Goal: Information Seeking & Learning: Learn about a topic

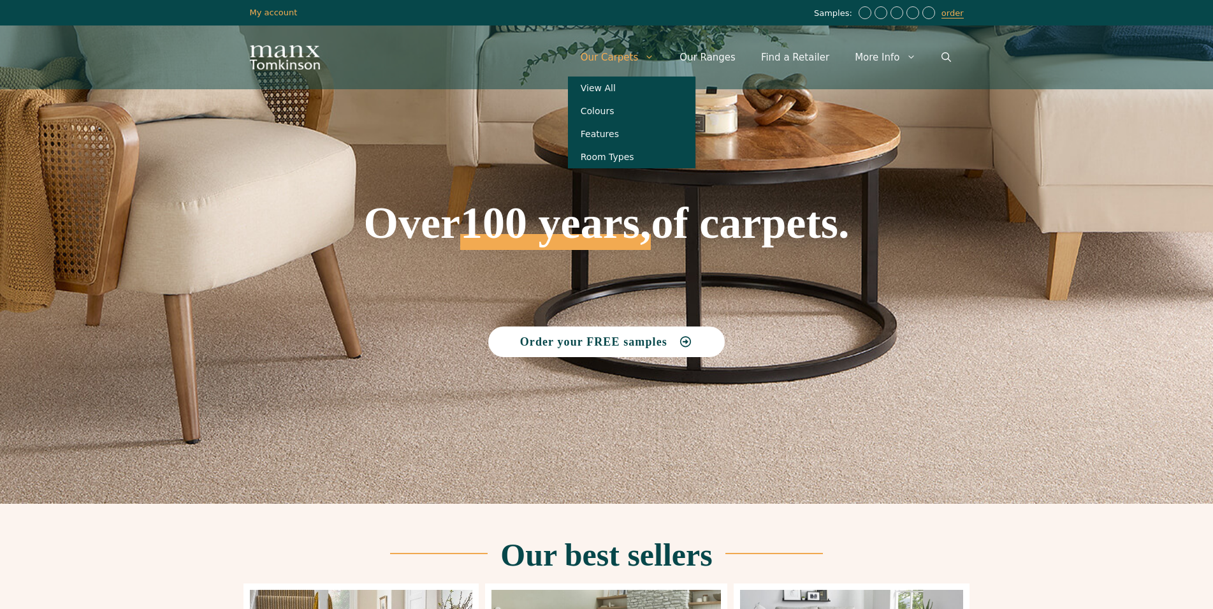
click at [634, 58] on link "Our Carpets" at bounding box center [617, 57] width 99 height 38
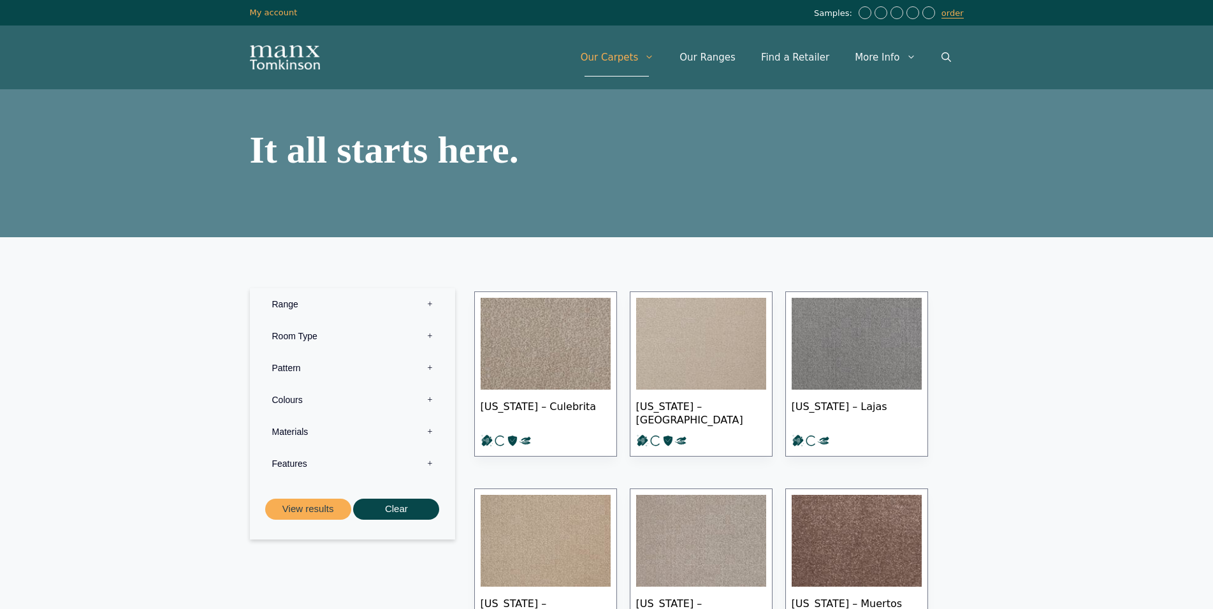
click at [430, 397] on label "Colours 0" at bounding box center [352, 400] width 186 height 32
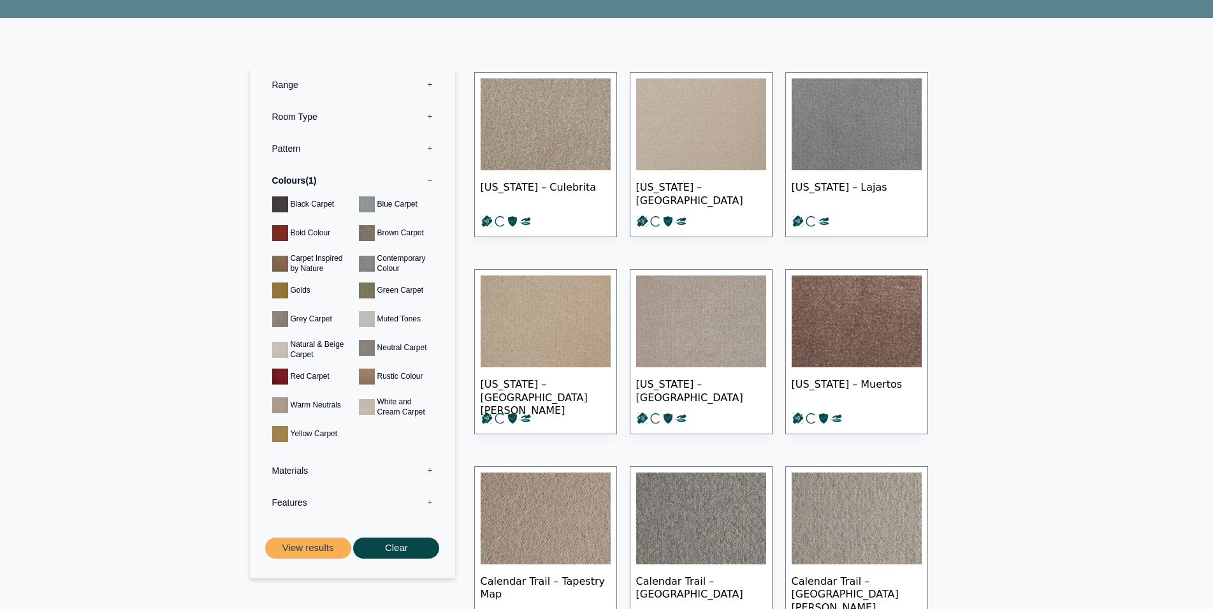
scroll to position [260, 0]
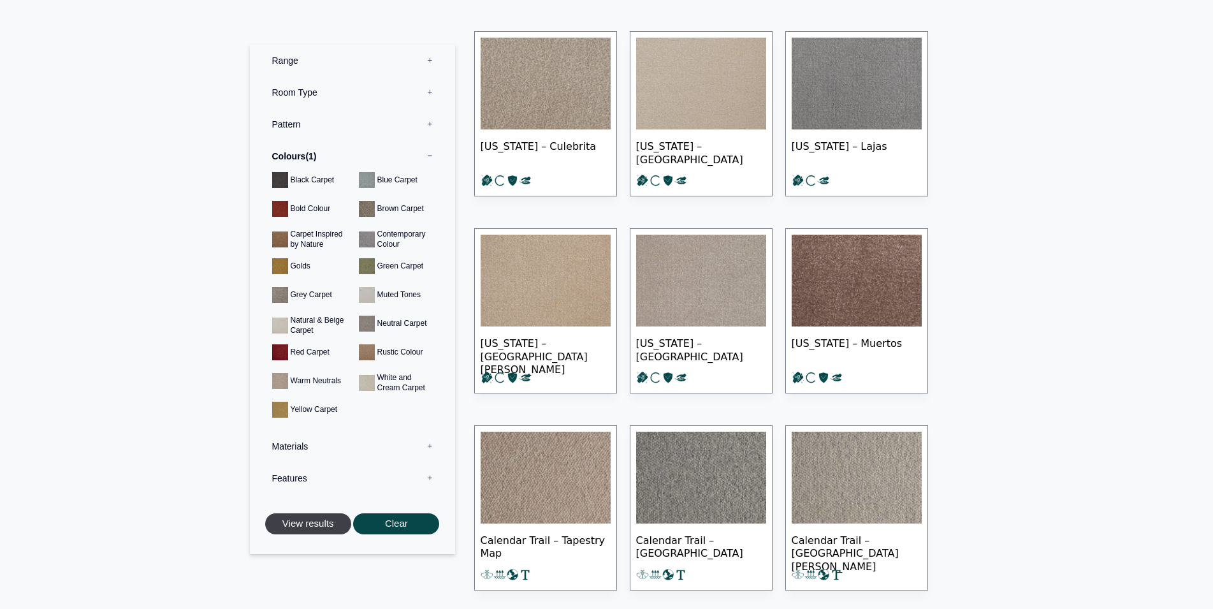
click at [320, 522] on button "View results" at bounding box center [308, 523] width 86 height 21
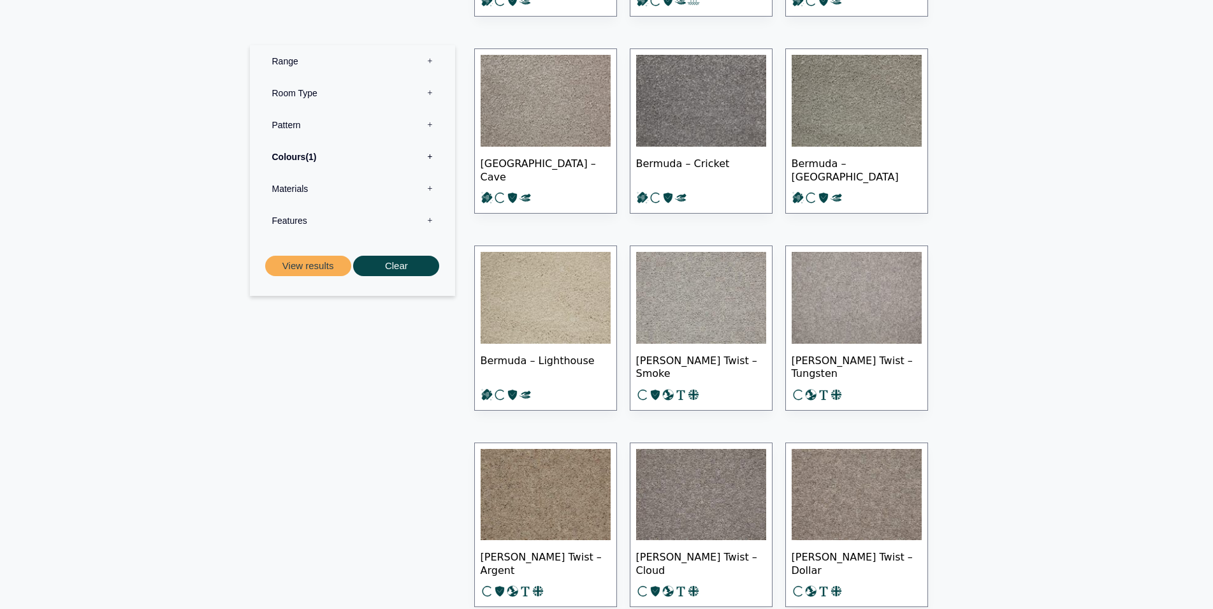
scroll to position [1739, 0]
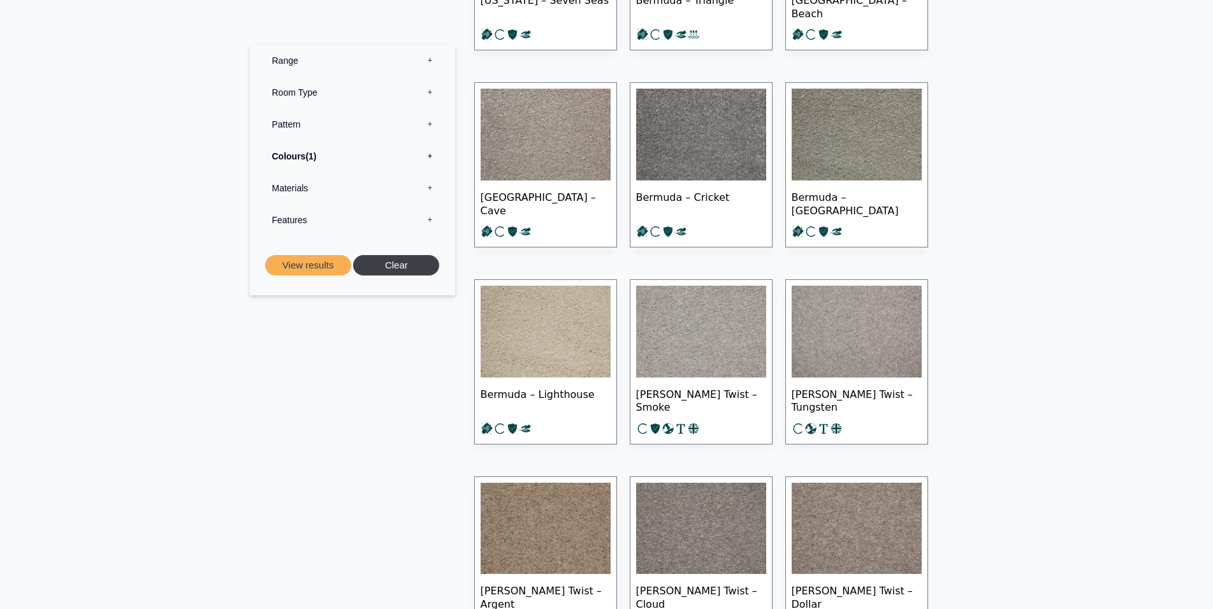
click at [391, 259] on button "Clear" at bounding box center [396, 265] width 86 height 21
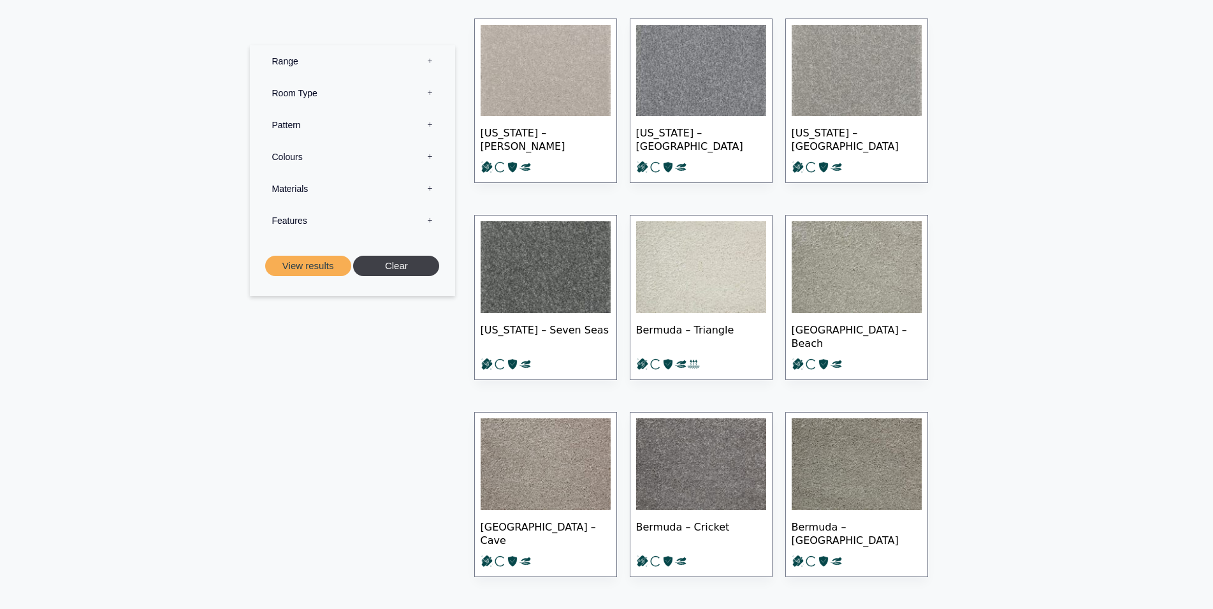
scroll to position [1349, 0]
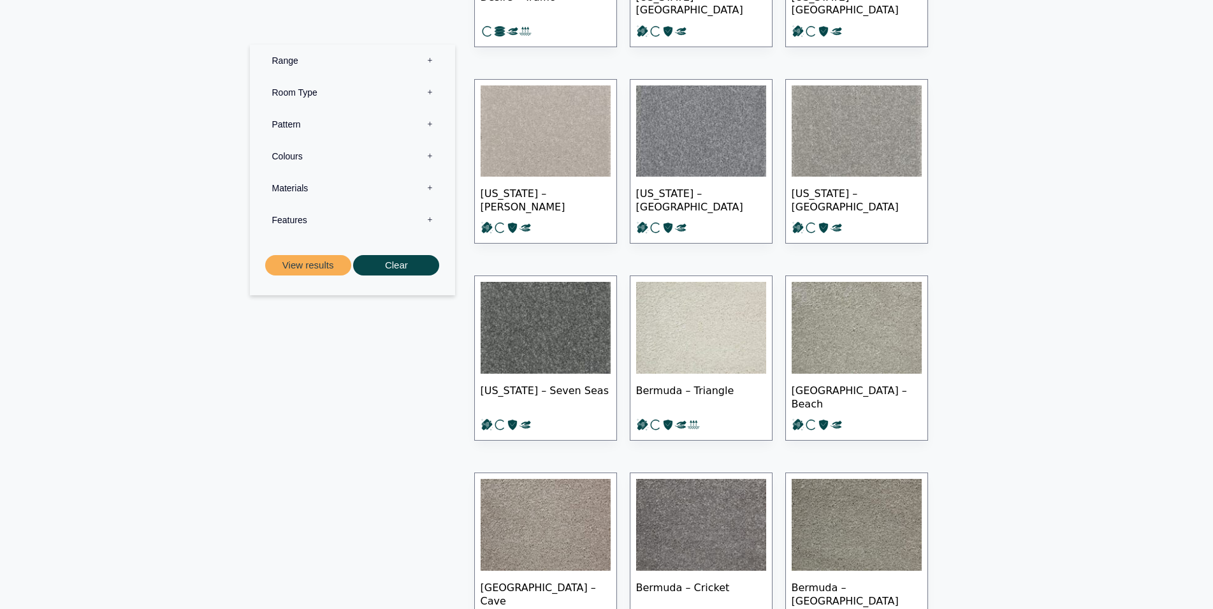
click at [429, 156] on label "Colours 0" at bounding box center [352, 156] width 186 height 32
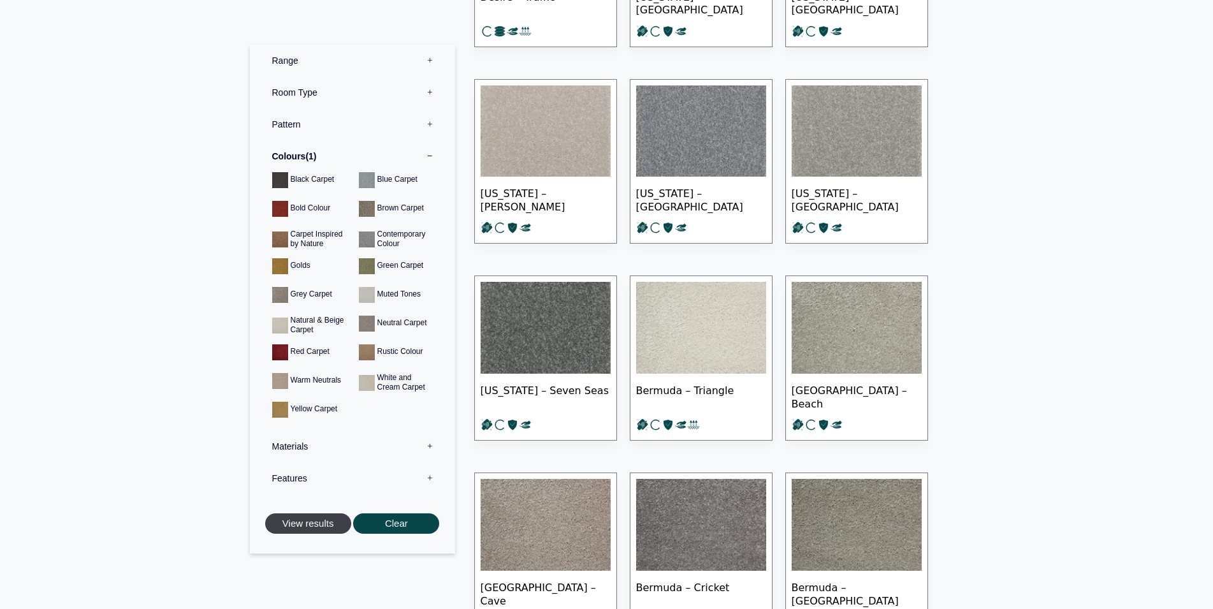
click at [308, 525] on button "View results" at bounding box center [308, 523] width 86 height 21
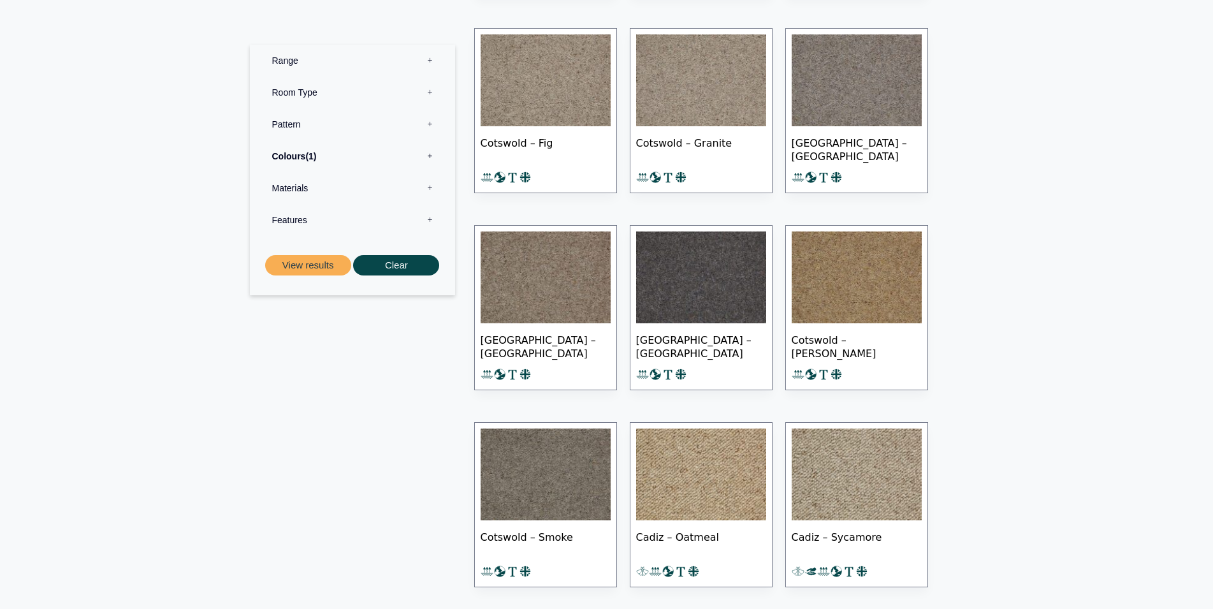
scroll to position [3070, 0]
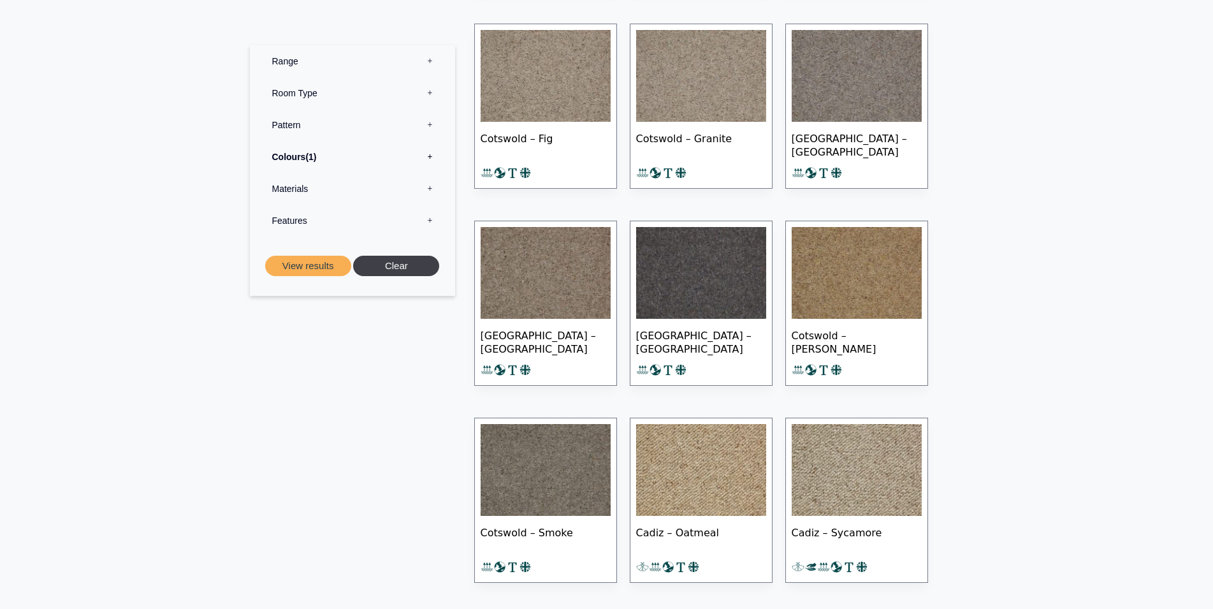
click at [395, 266] on button "Clear" at bounding box center [396, 265] width 86 height 21
click at [432, 152] on label "Colours 0" at bounding box center [352, 156] width 186 height 32
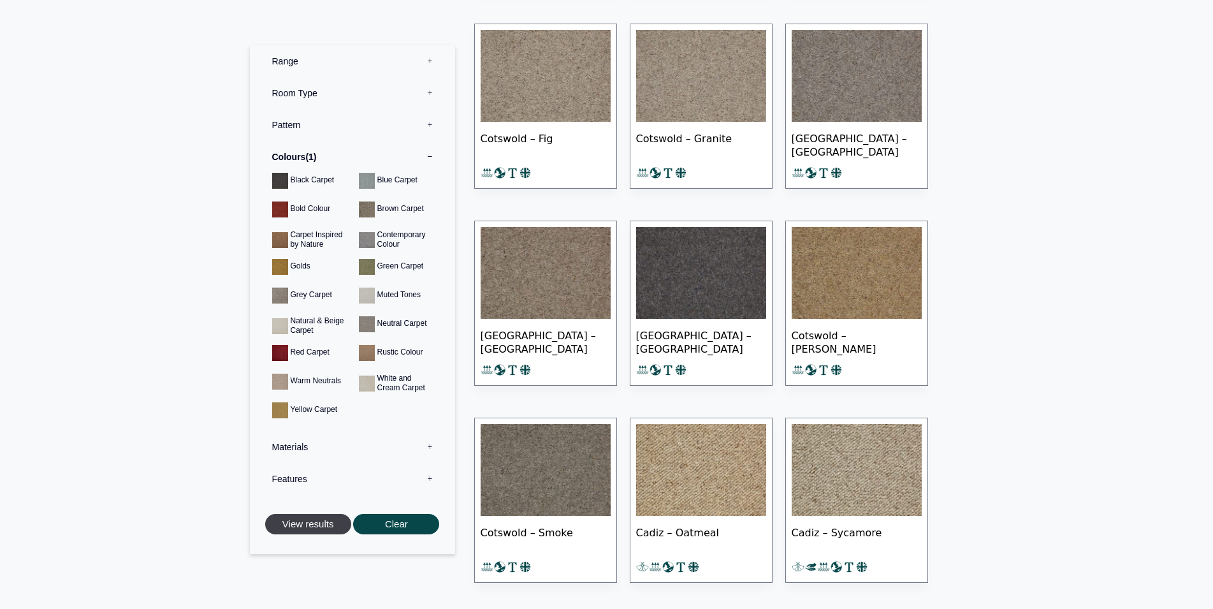
click at [317, 526] on button "View results" at bounding box center [308, 523] width 86 height 21
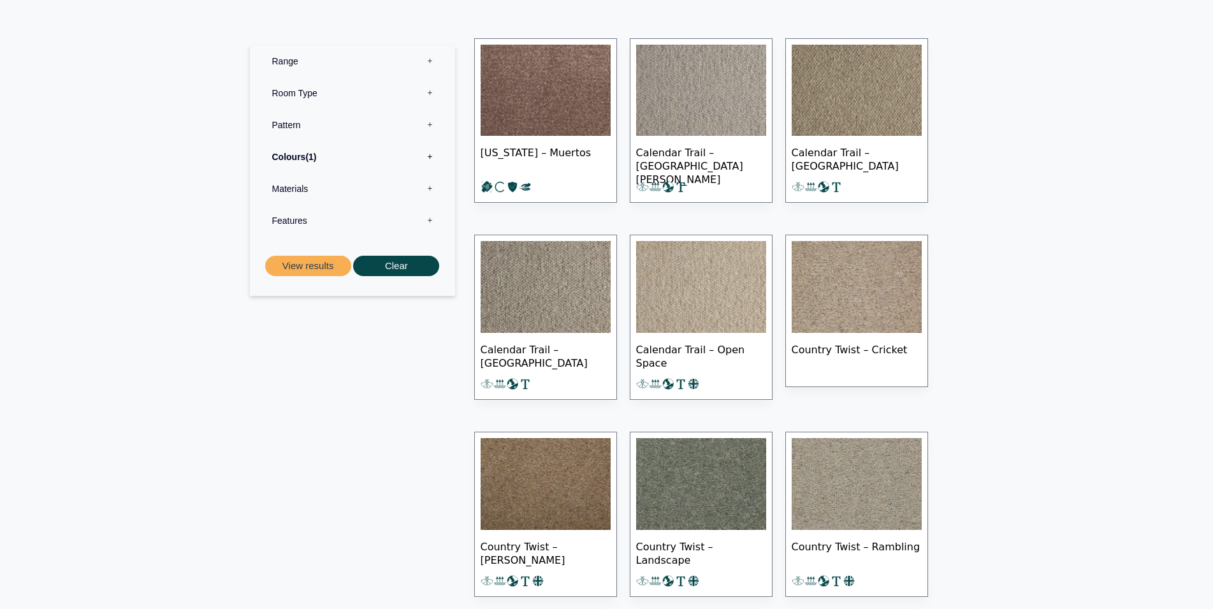
scroll to position [520, 0]
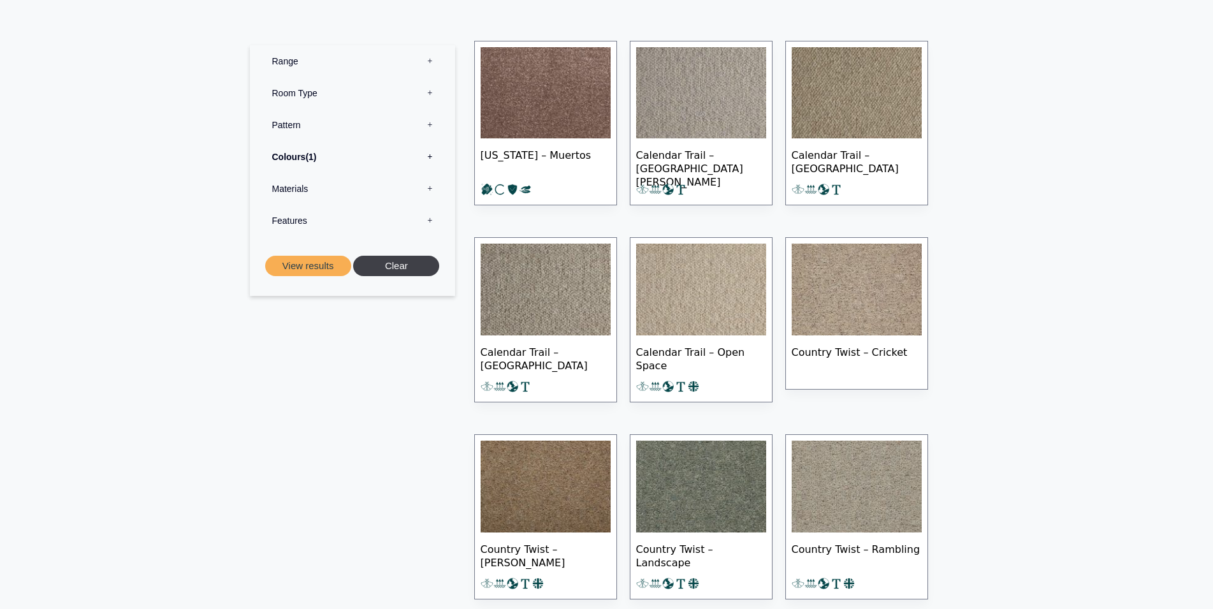
click at [391, 263] on button "Clear" at bounding box center [396, 265] width 86 height 21
click at [427, 155] on label "Colours 0" at bounding box center [352, 156] width 186 height 32
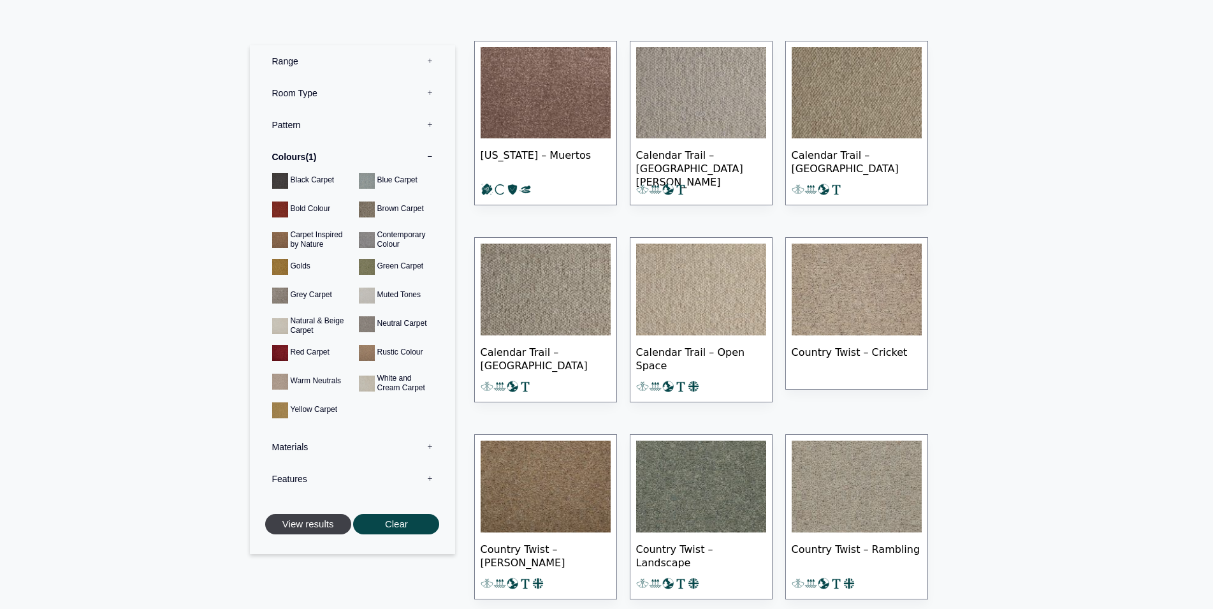
click at [315, 519] on button "View results" at bounding box center [308, 523] width 86 height 21
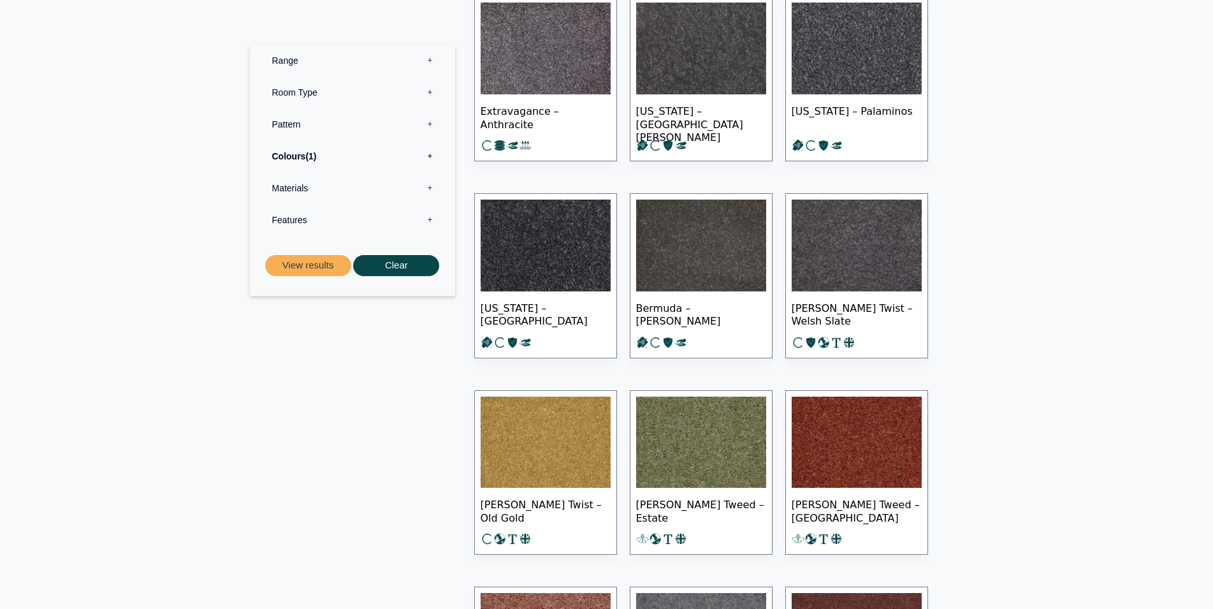
scroll to position [520, 0]
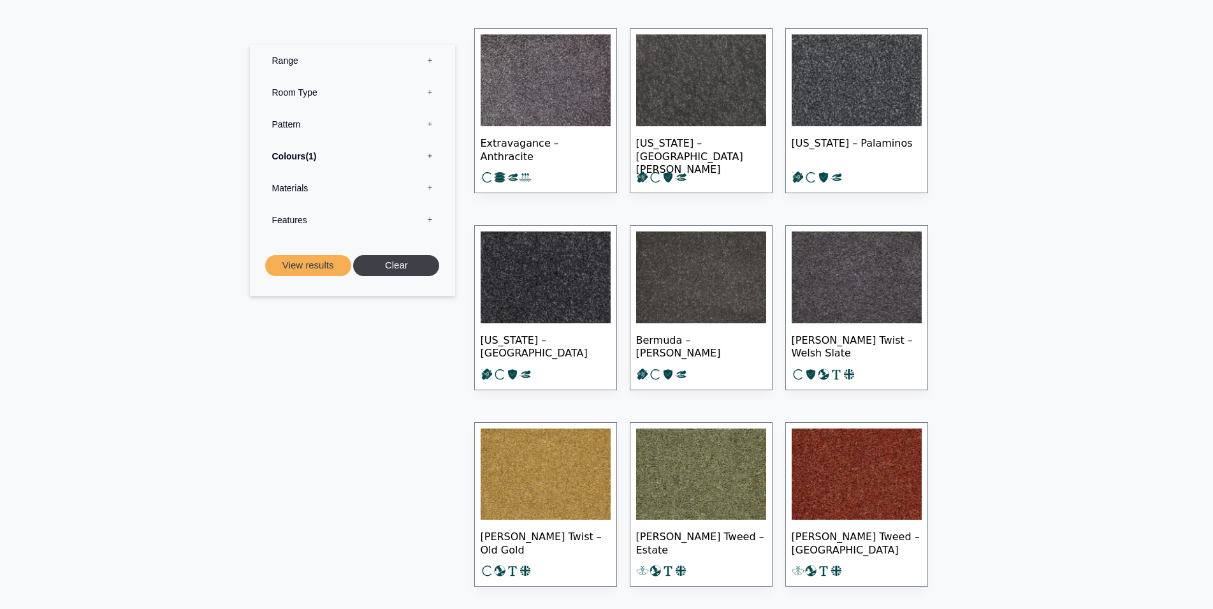
click at [396, 268] on button "Clear" at bounding box center [396, 265] width 86 height 21
click at [430, 155] on label "Colours 0" at bounding box center [352, 156] width 186 height 32
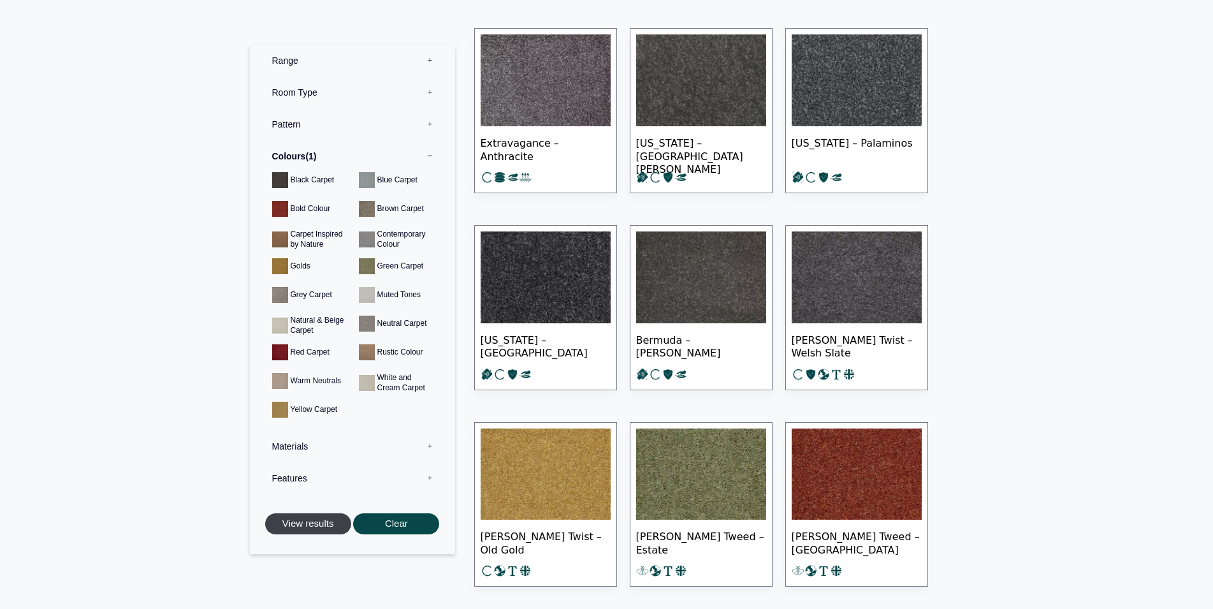
click at [330, 518] on button "View results" at bounding box center [308, 523] width 86 height 21
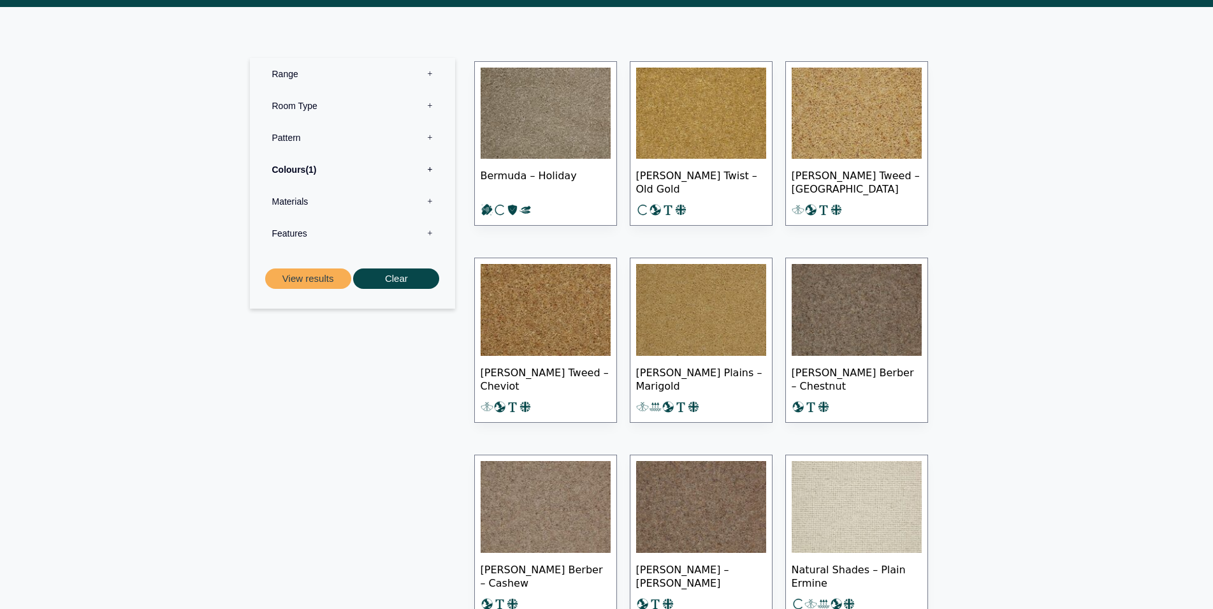
scroll to position [455, 0]
